Goal: Go to known website: Access a specific website the user already knows

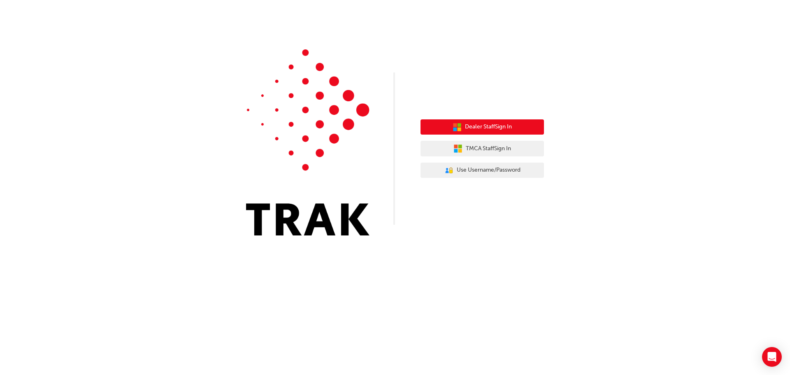
click at [480, 127] on span "Dealer Staff Sign In" at bounding box center [488, 126] width 47 height 9
